Goal: Task Accomplishment & Management: Manage account settings

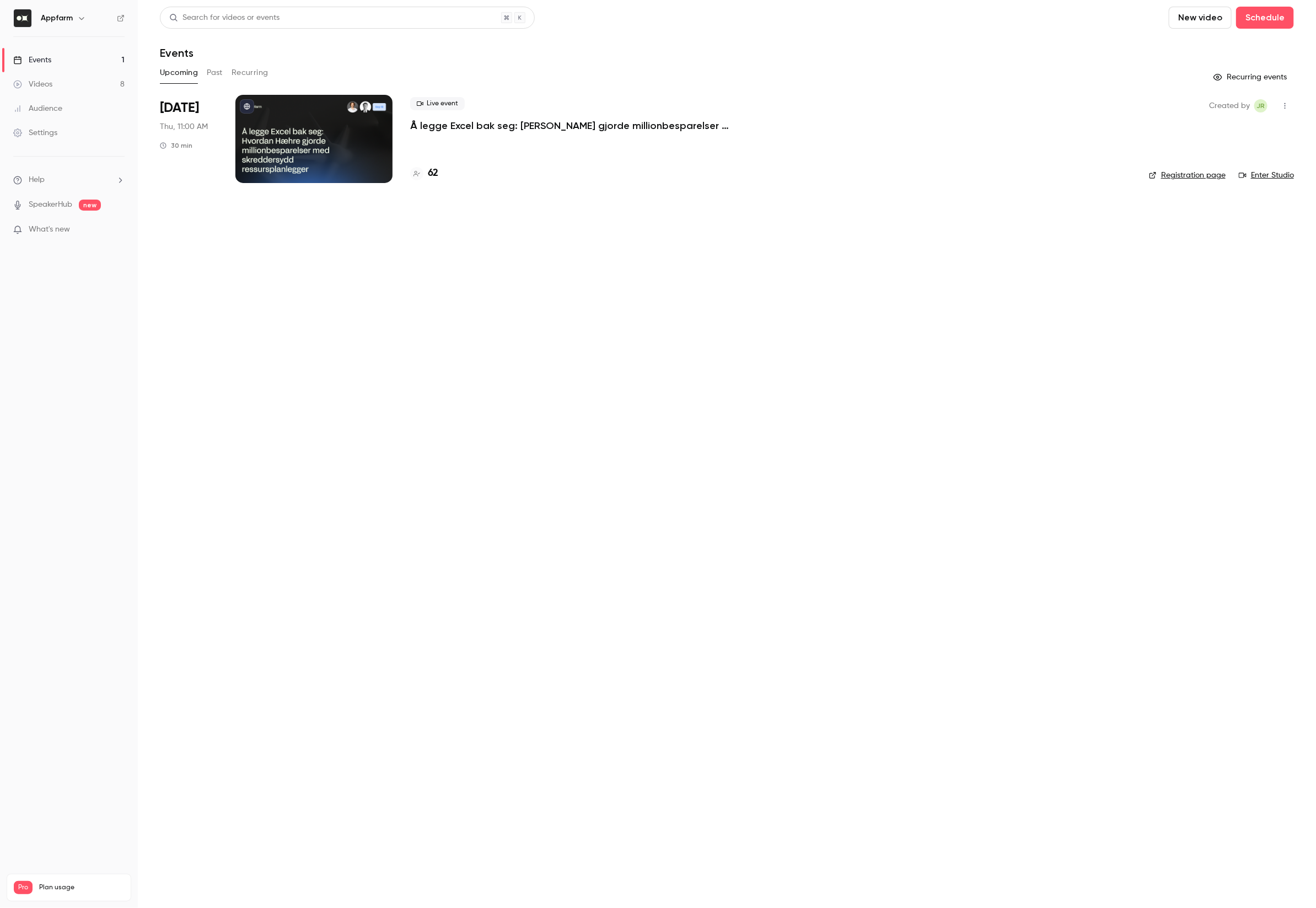
click at [284, 130] on div at bounding box center [313, 138] width 157 height 88
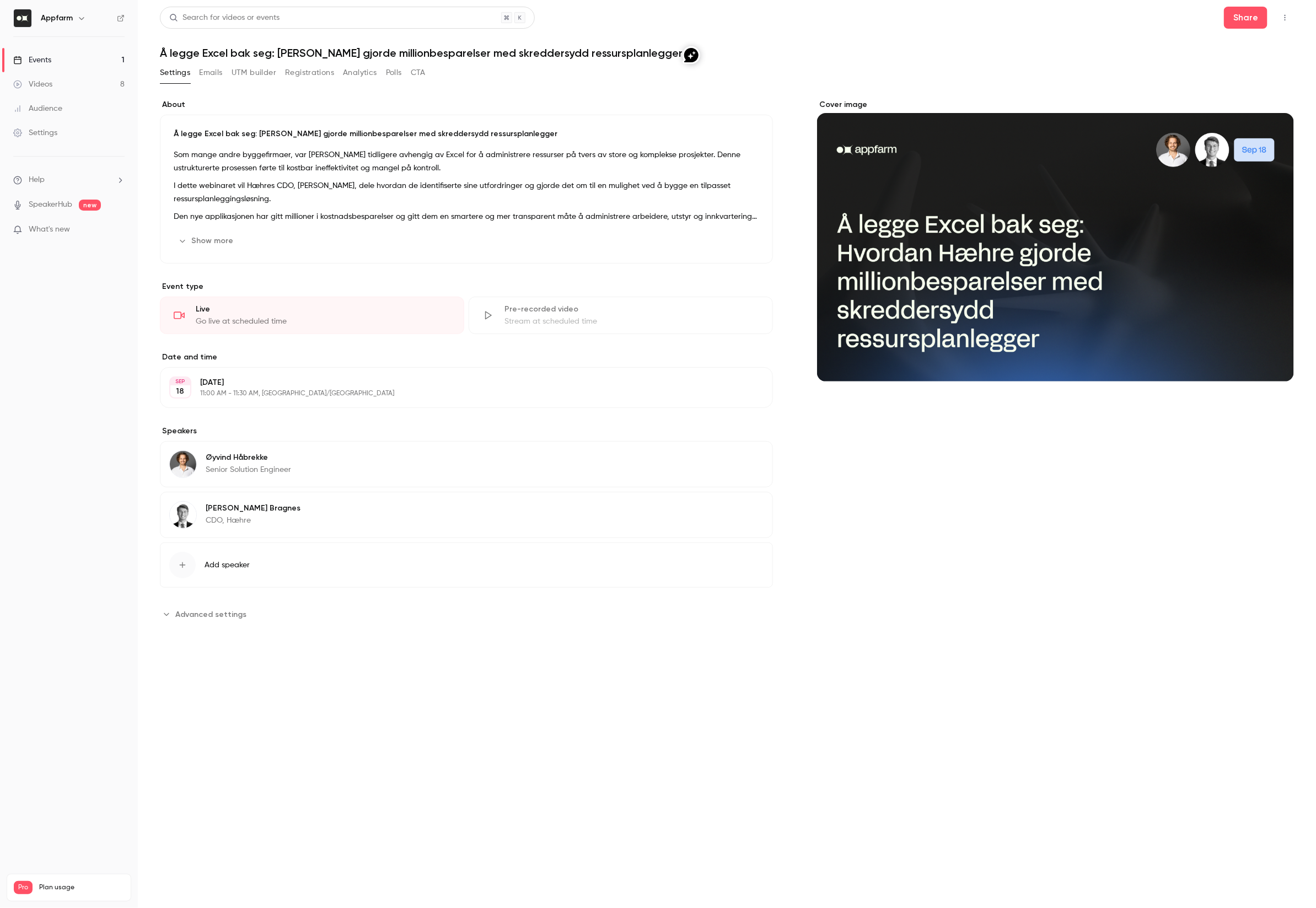
click at [289, 71] on button "Registrations" at bounding box center [309, 72] width 49 height 17
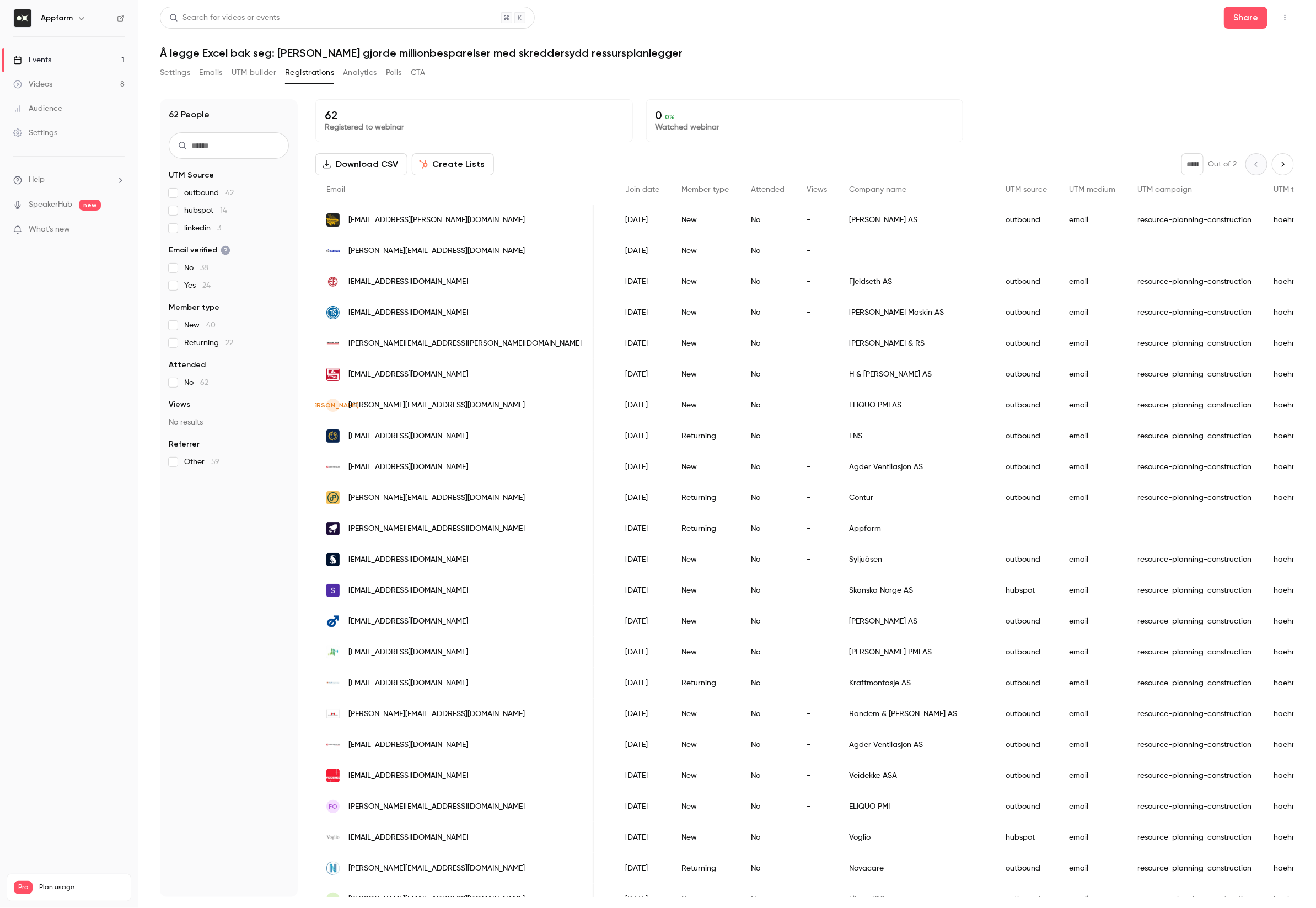
scroll to position [0, 166]
drag, startPoint x: 820, startPoint y: 256, endPoint x: 879, endPoint y: 256, distance: 59.0
click at [879, 256] on div "[PERSON_NAME][EMAIL_ADDRESS][DOMAIN_NAME] [PERSON_NAME] [DATE] New No -" at bounding box center [826, 251] width 1352 height 31
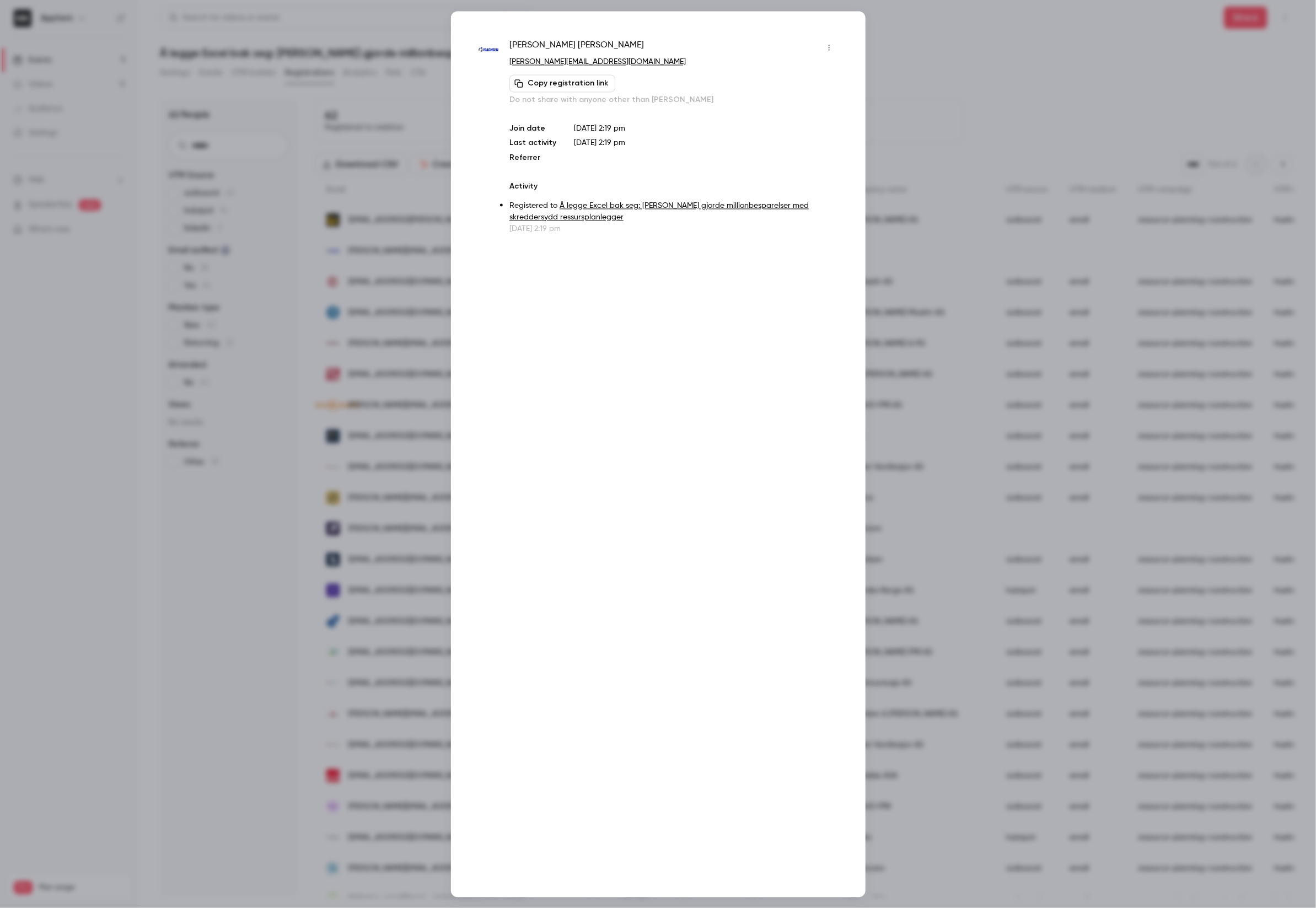
click at [941, 44] on div at bounding box center [658, 454] width 1316 height 908
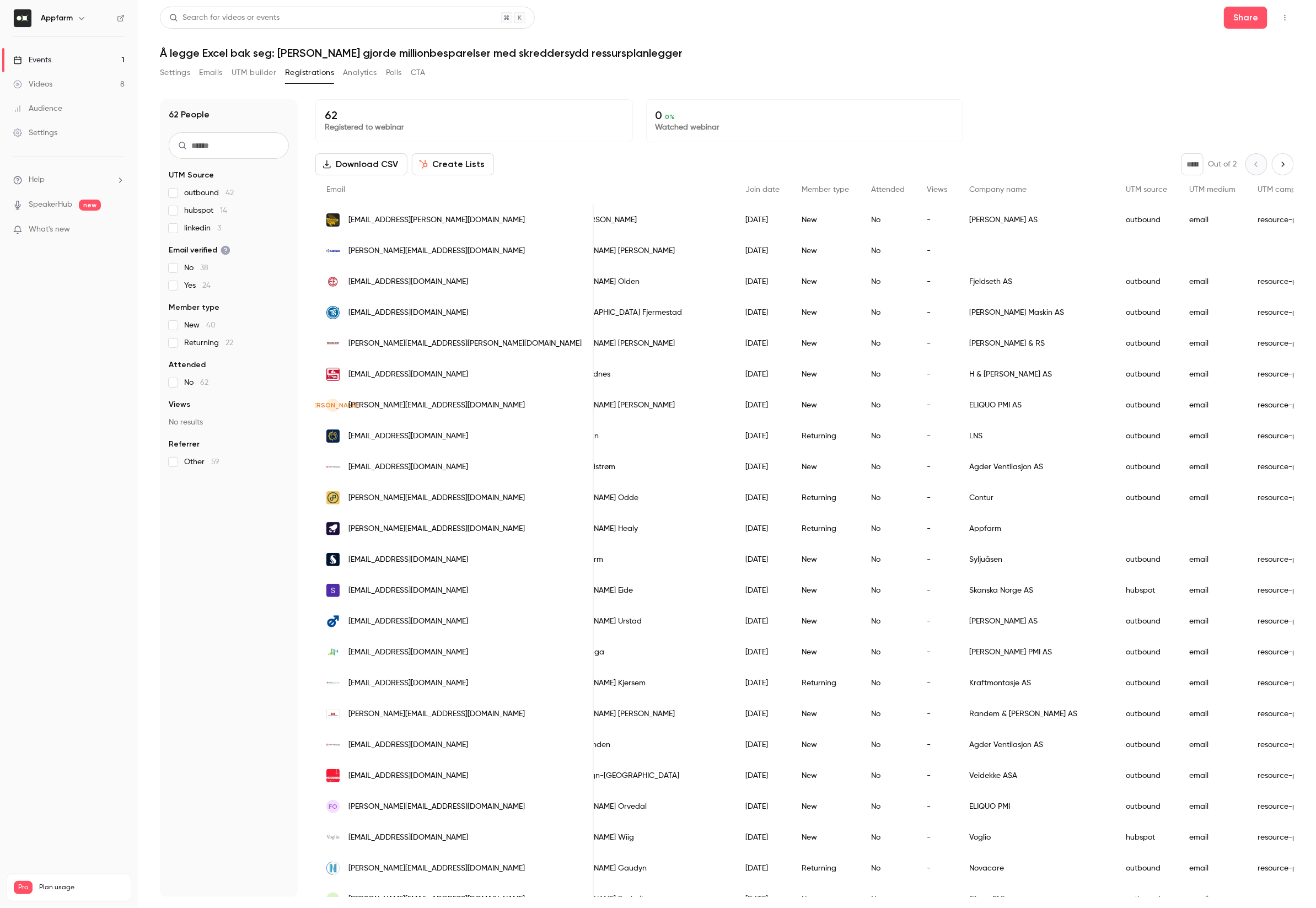
scroll to position [0, 0]
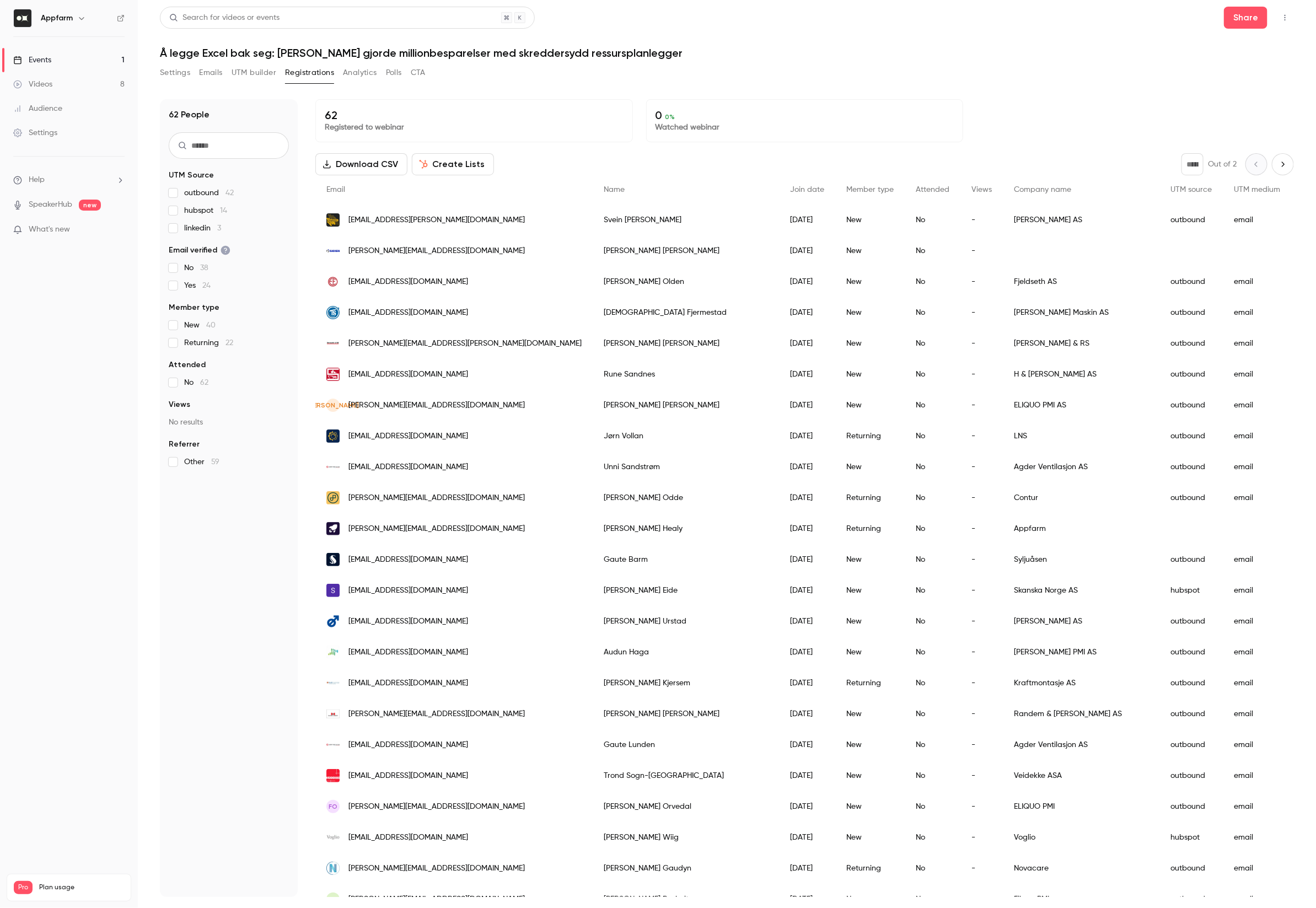
click at [1003, 240] on div "People list" at bounding box center [1081, 251] width 156 height 31
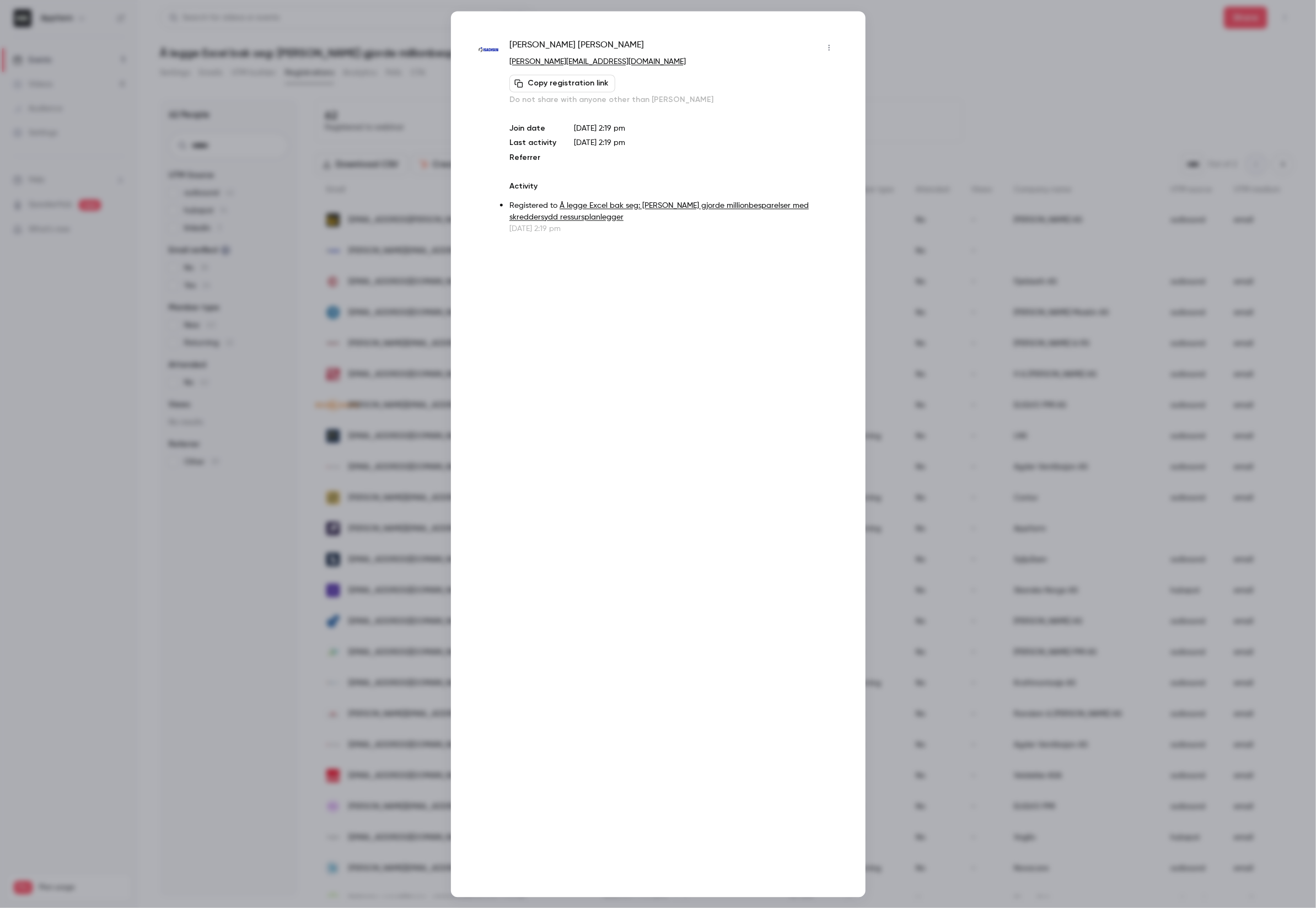
click at [833, 50] on button "button" at bounding box center [829, 47] width 17 height 17
click at [697, 349] on div at bounding box center [658, 454] width 1316 height 908
click at [916, 114] on div at bounding box center [658, 454] width 1316 height 908
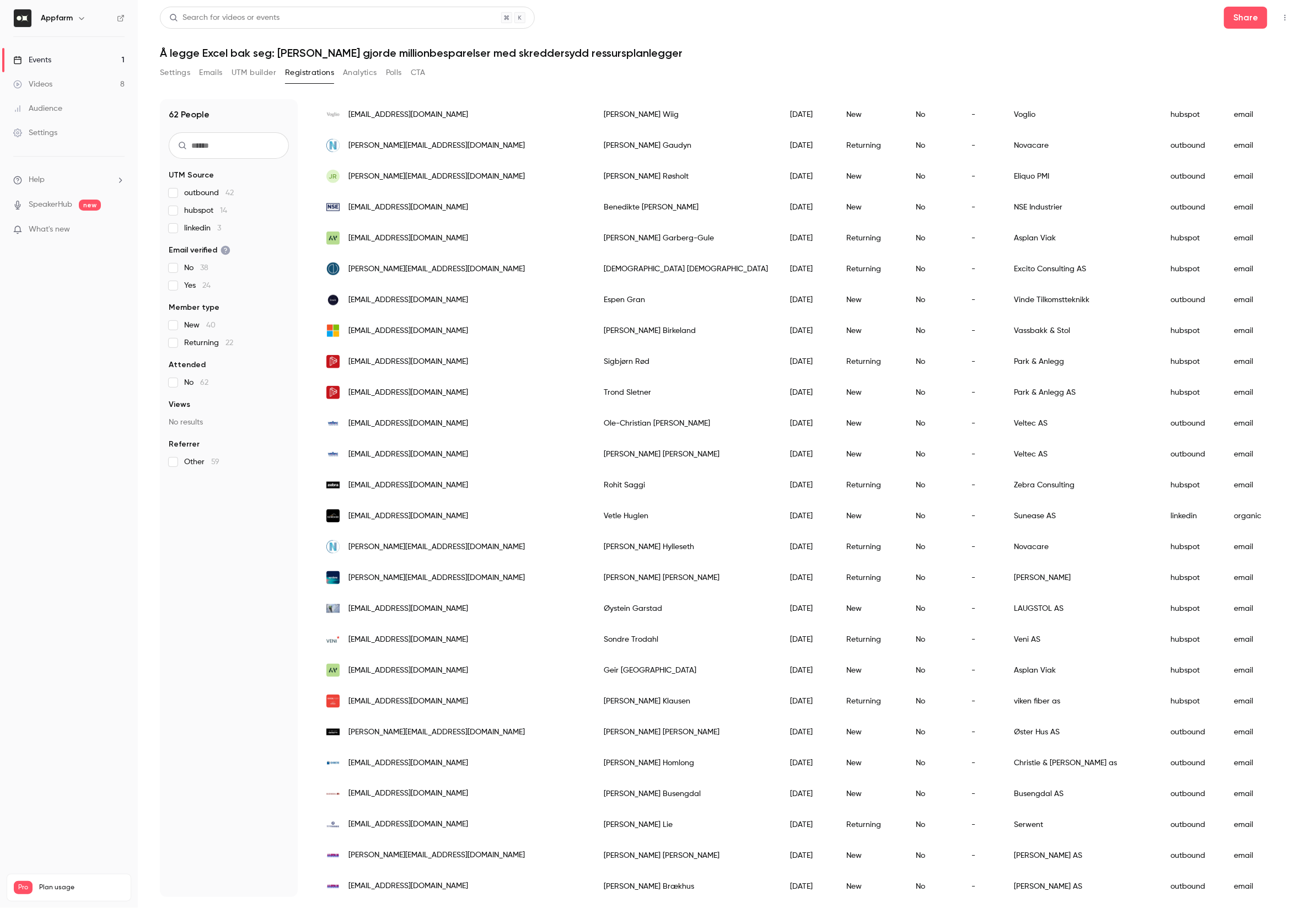
scroll to position [850, 0]
